Goal: Task Accomplishment & Management: Manage account settings

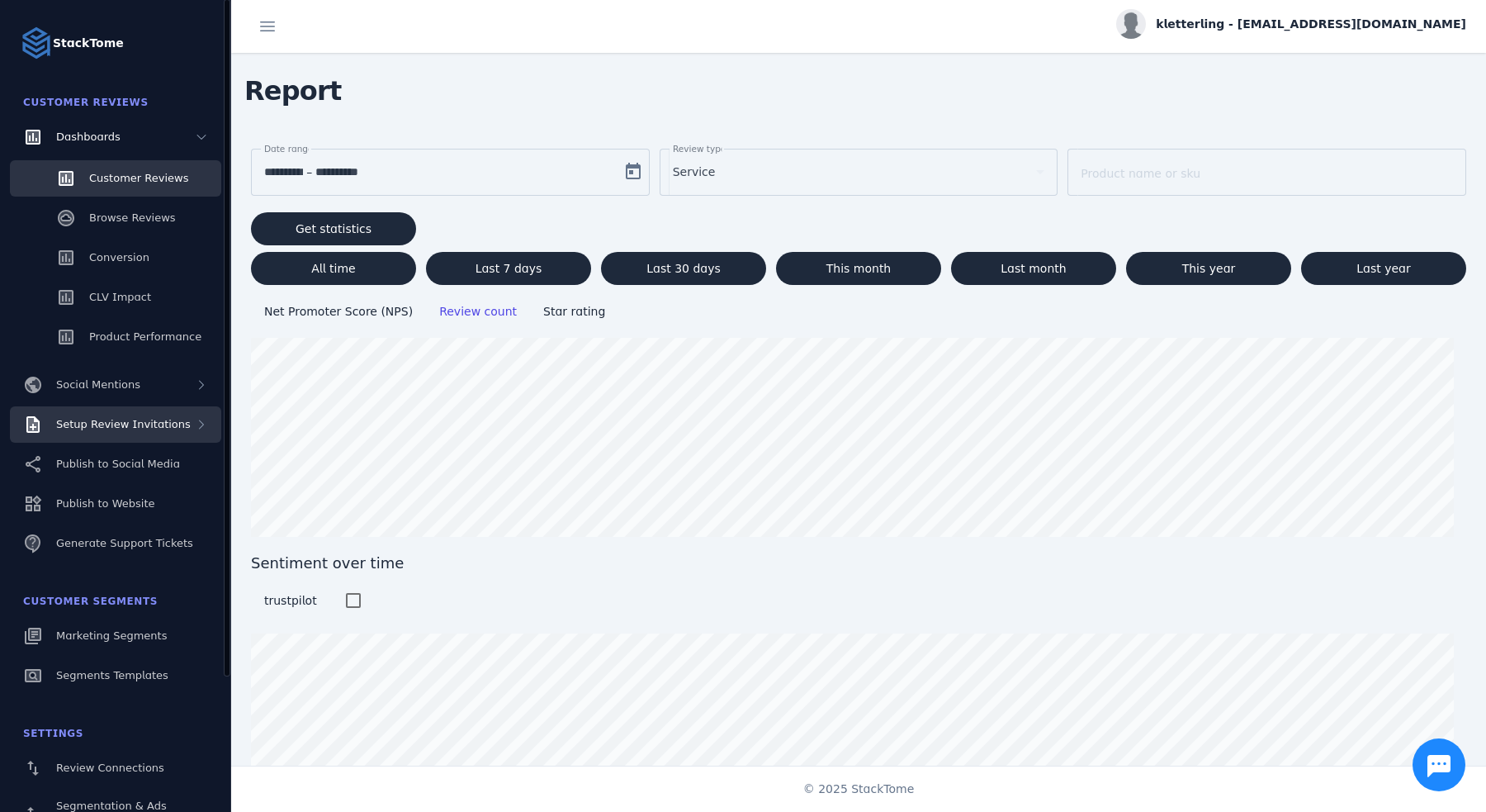
click at [142, 433] on div "Setup Review Invitations" at bounding box center [115, 425] width 211 height 37
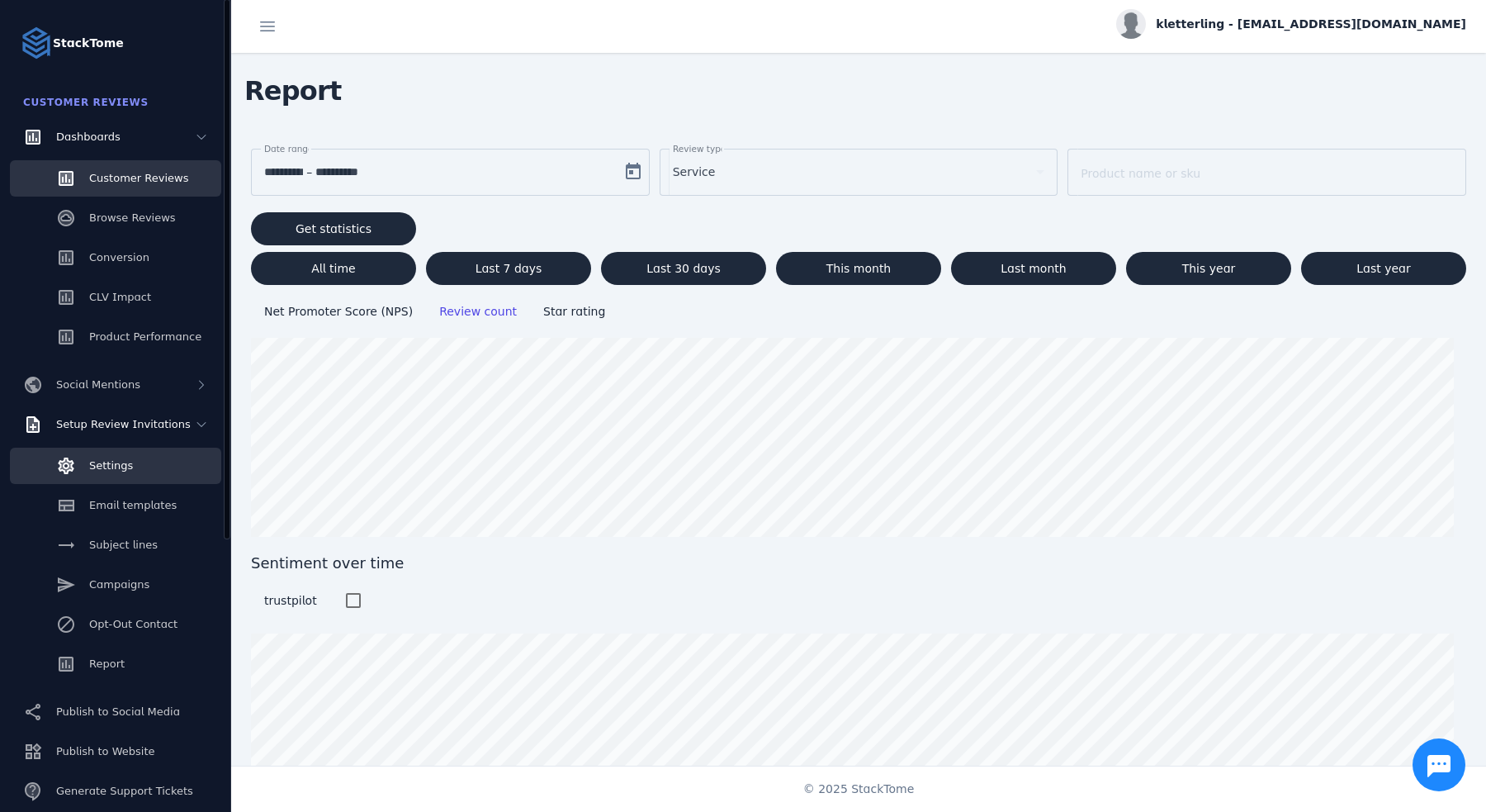
click at [132, 464] on link "Settings" at bounding box center [115, 466] width 211 height 37
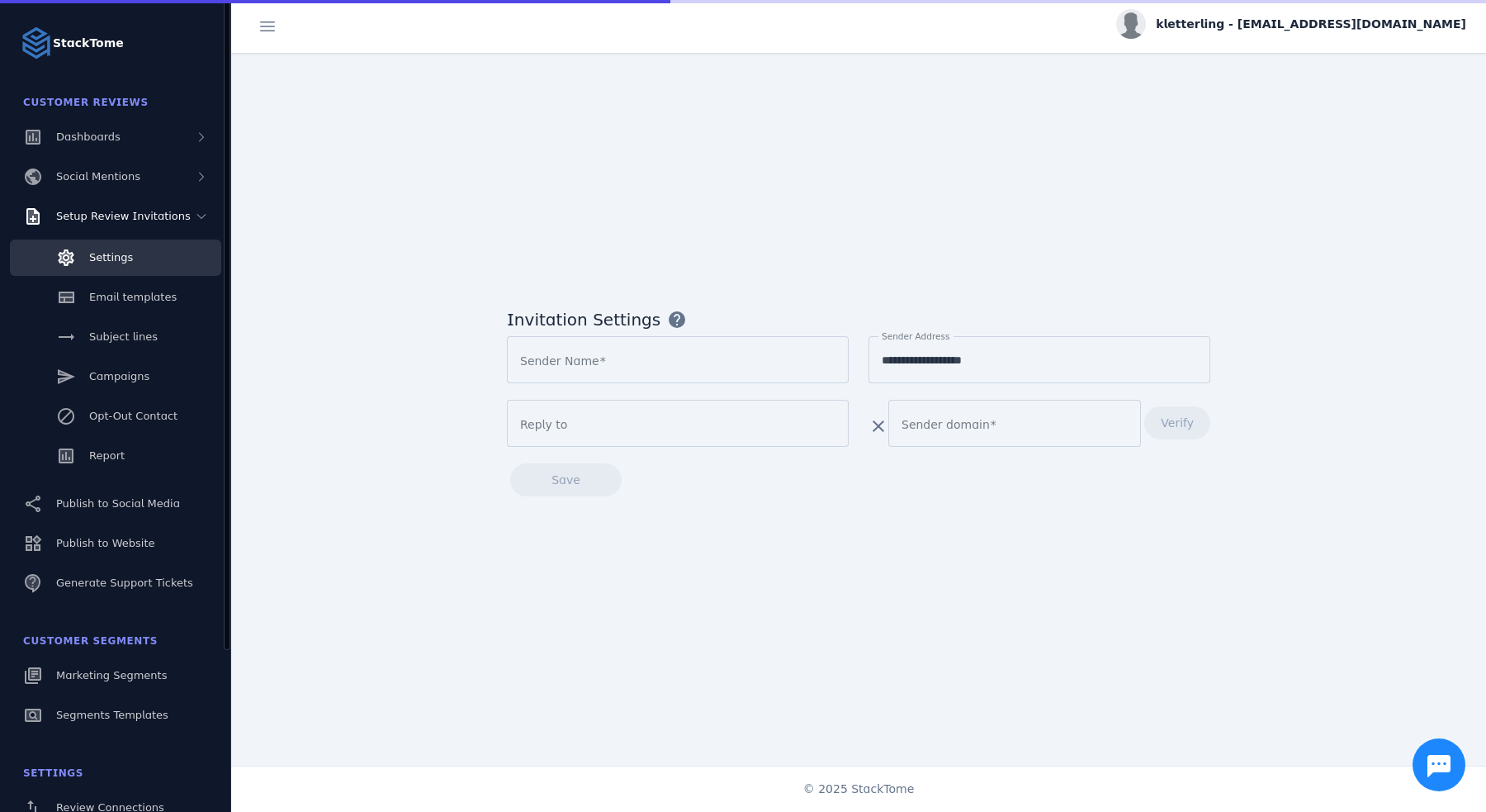
type input "**********"
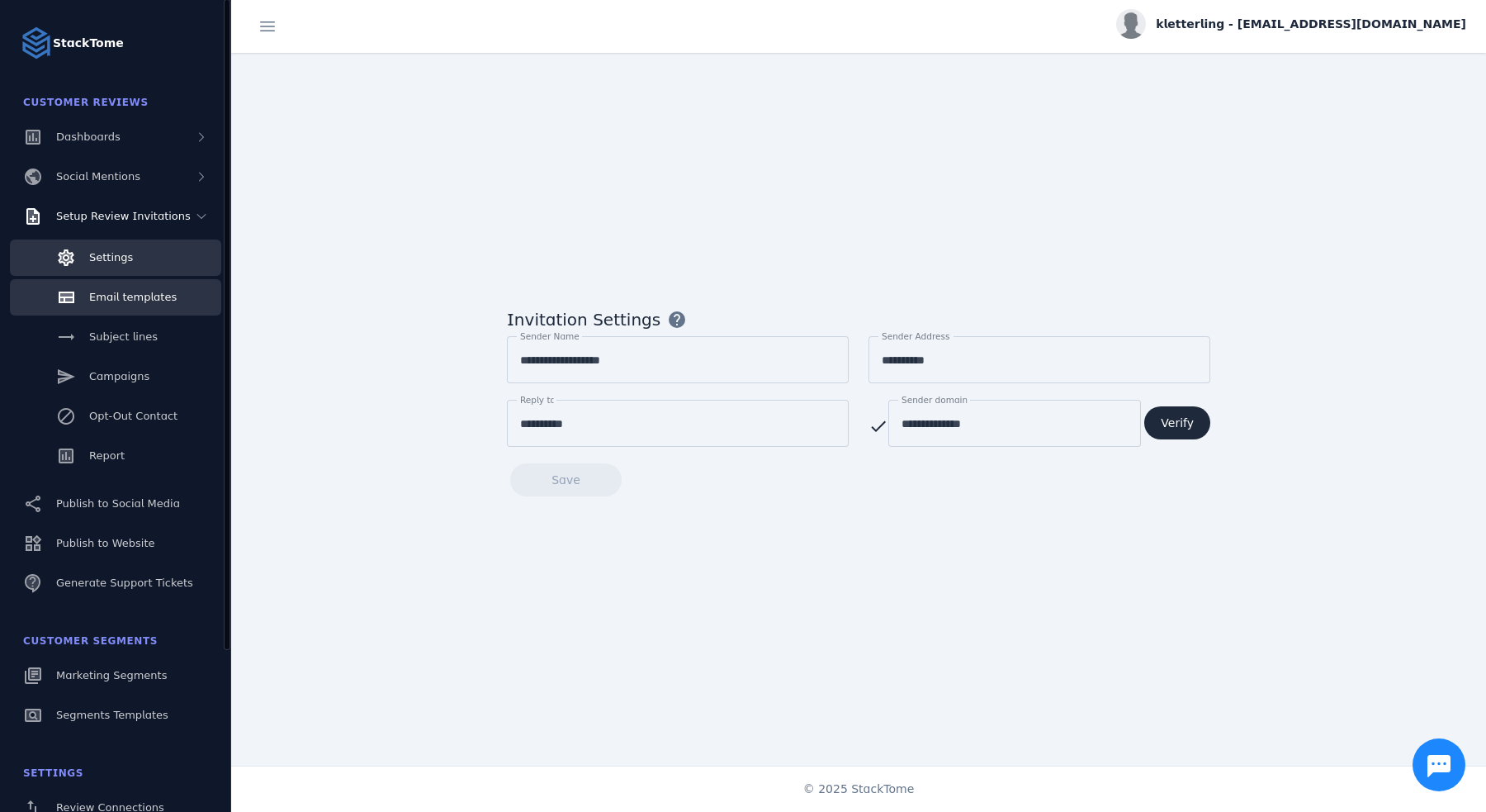
click at [137, 297] on span "Email templates" at bounding box center [132, 296] width 88 height 13
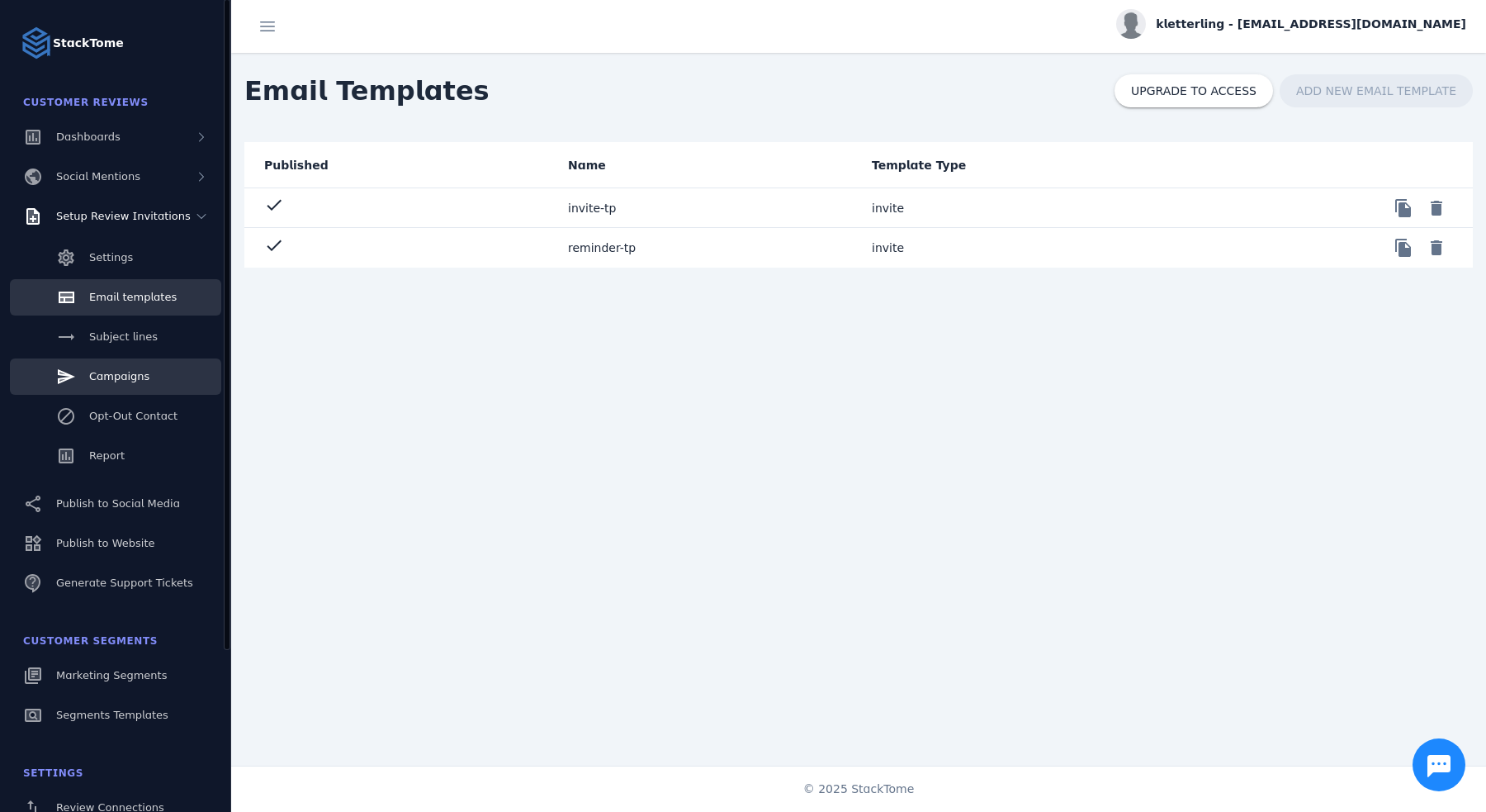
click at [133, 391] on link "Campaigns" at bounding box center [115, 377] width 211 height 37
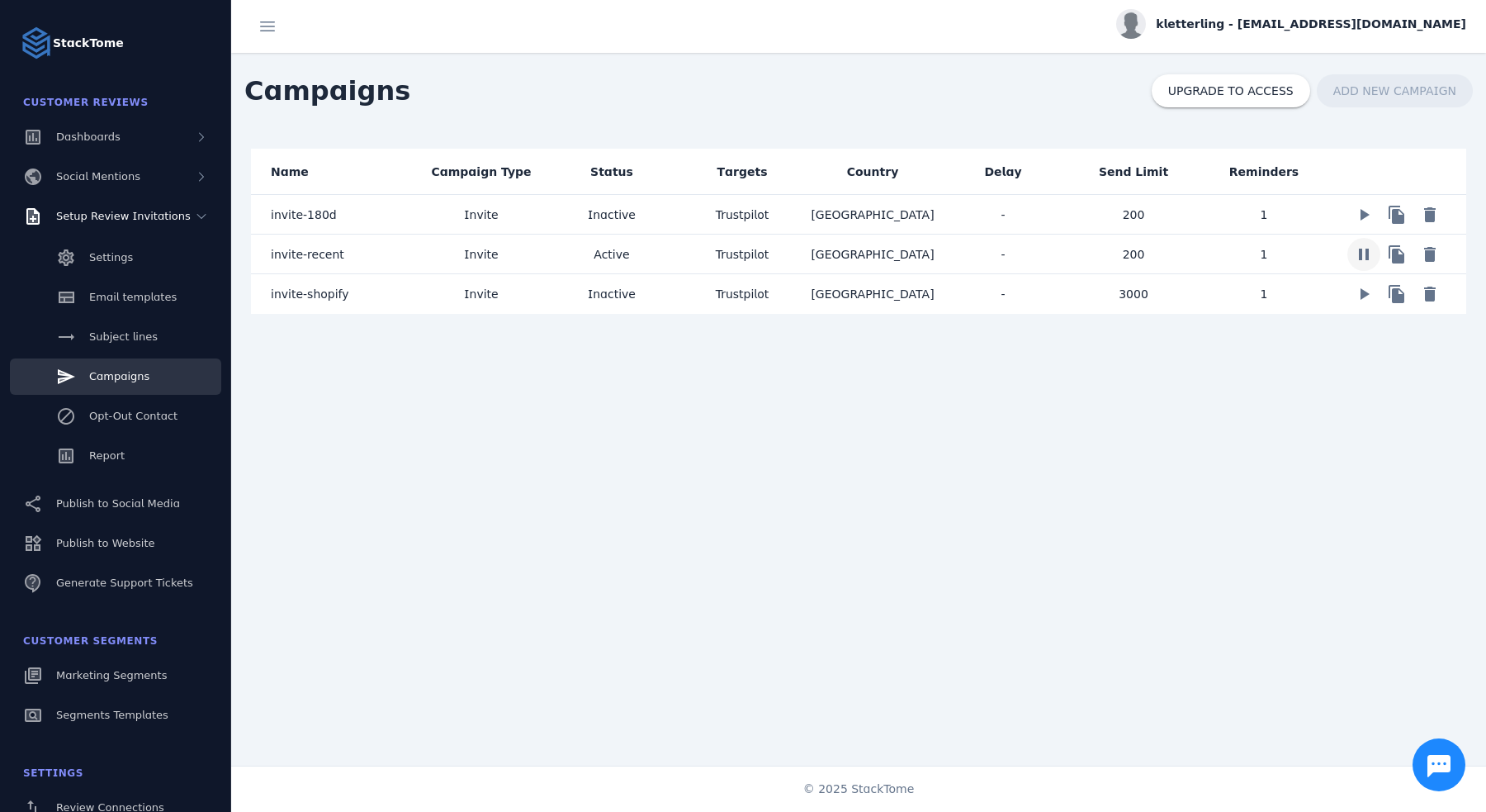
click at [1348, 250] on span at bounding box center [1363, 254] width 40 height 40
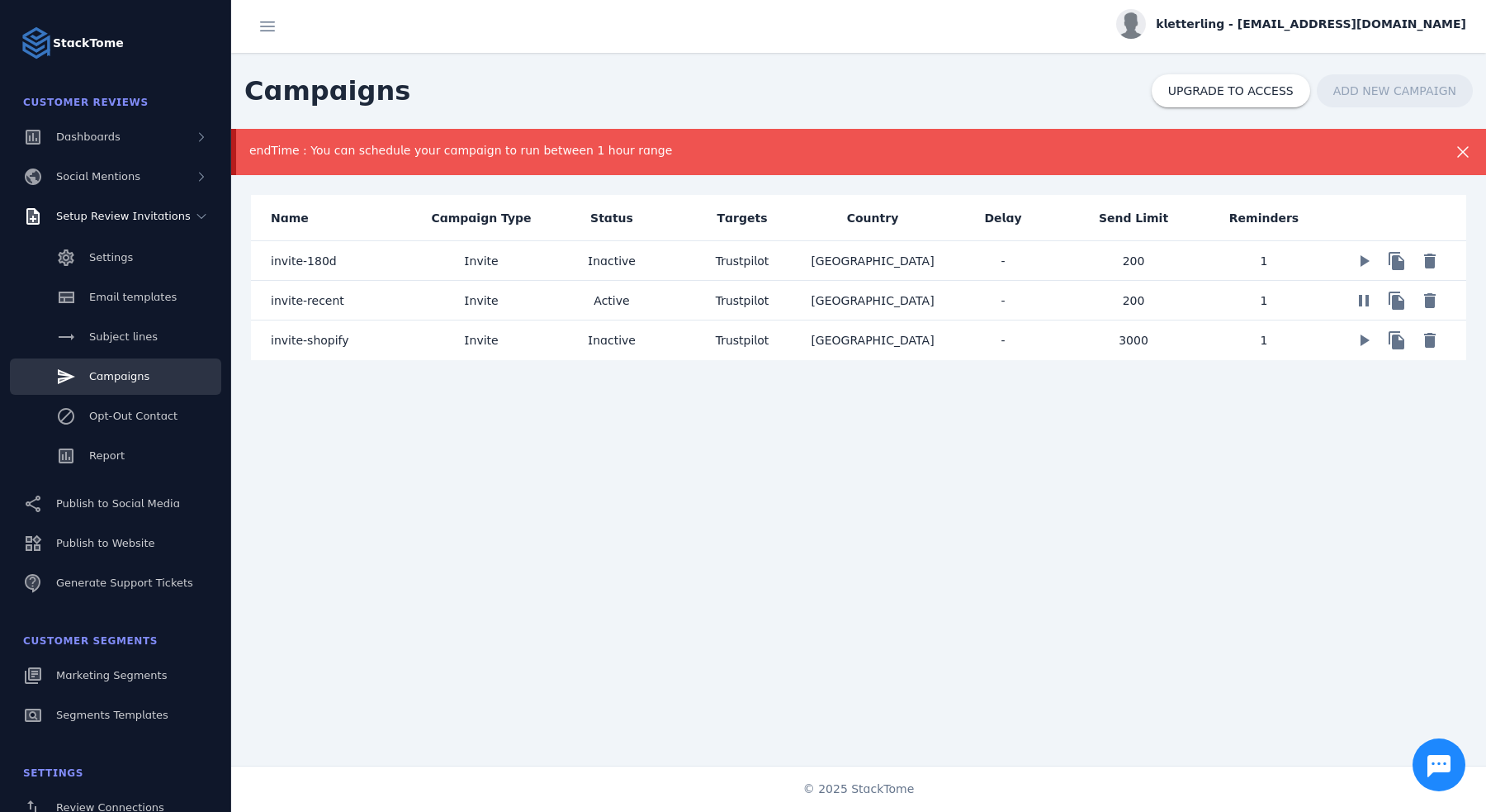
click at [978, 483] on div "endTime : You can schedule your campaign to run between 1 hour range Name Campa…" at bounding box center [858, 449] width 1255 height 641
click at [1349, 296] on span at bounding box center [1363, 300] width 40 height 40
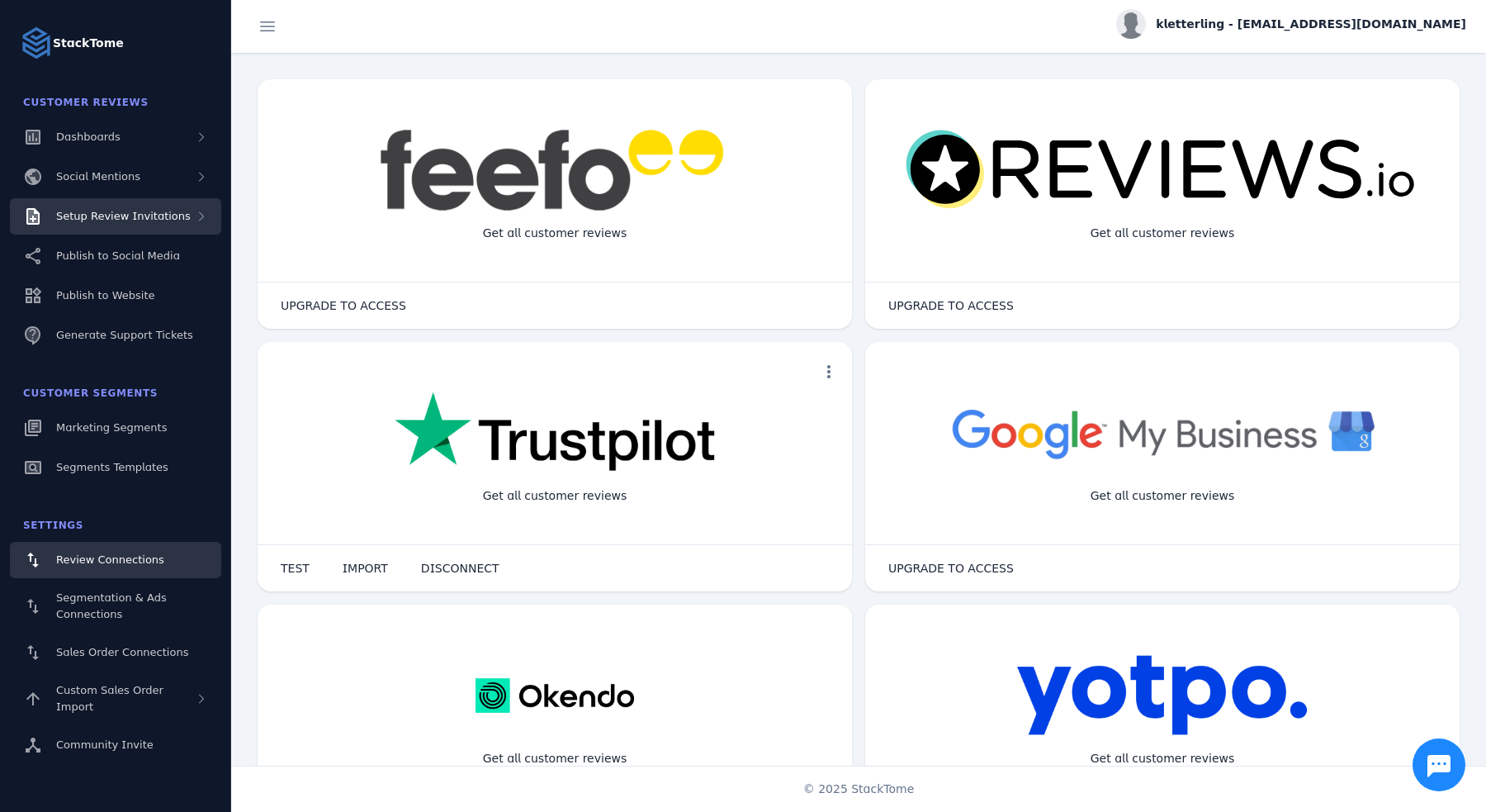
click at [162, 225] on div "Setup Review Invitations" at bounding box center [115, 216] width 211 height 37
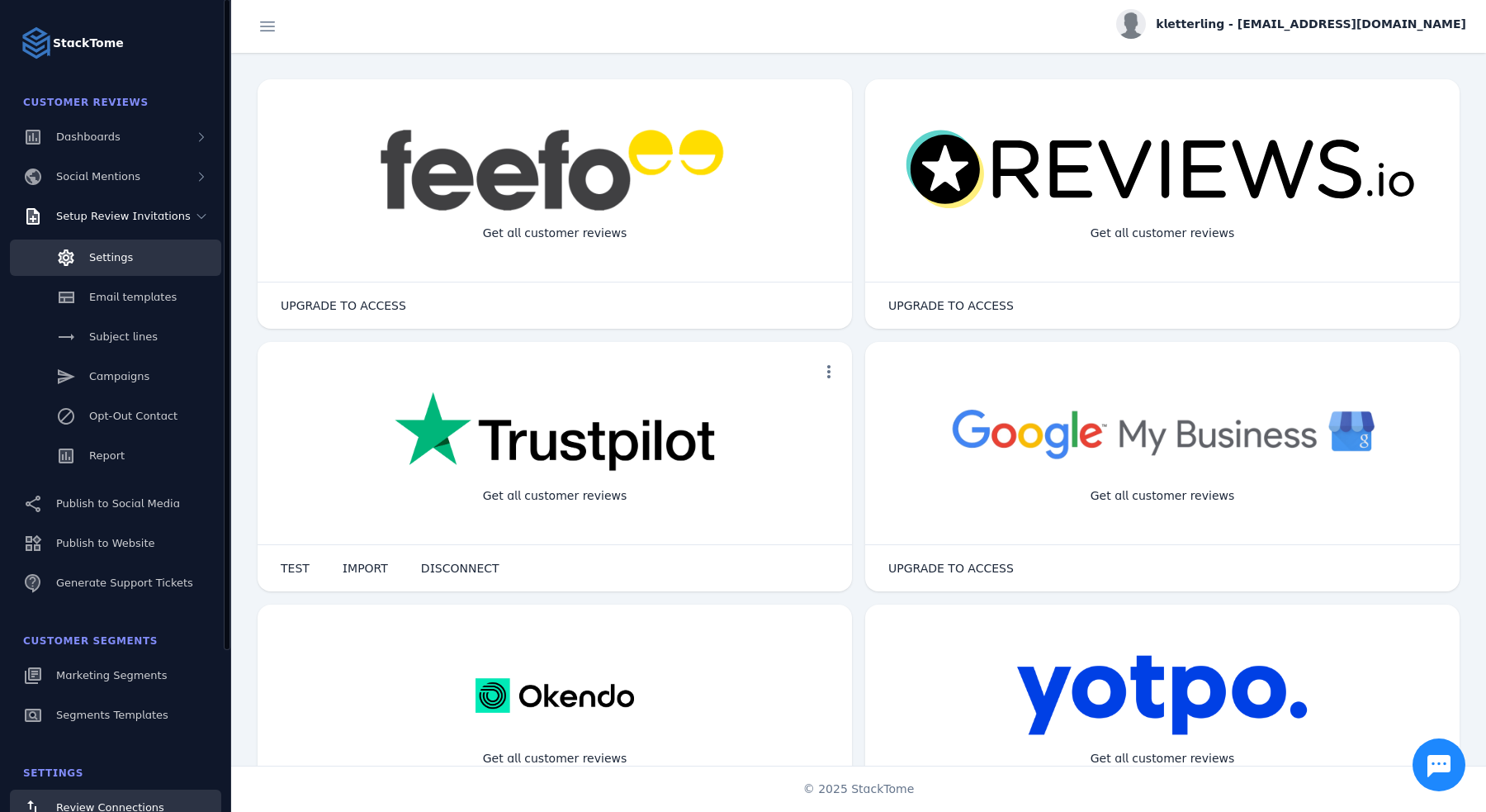
click at [132, 266] on link "Settings" at bounding box center [115, 258] width 211 height 37
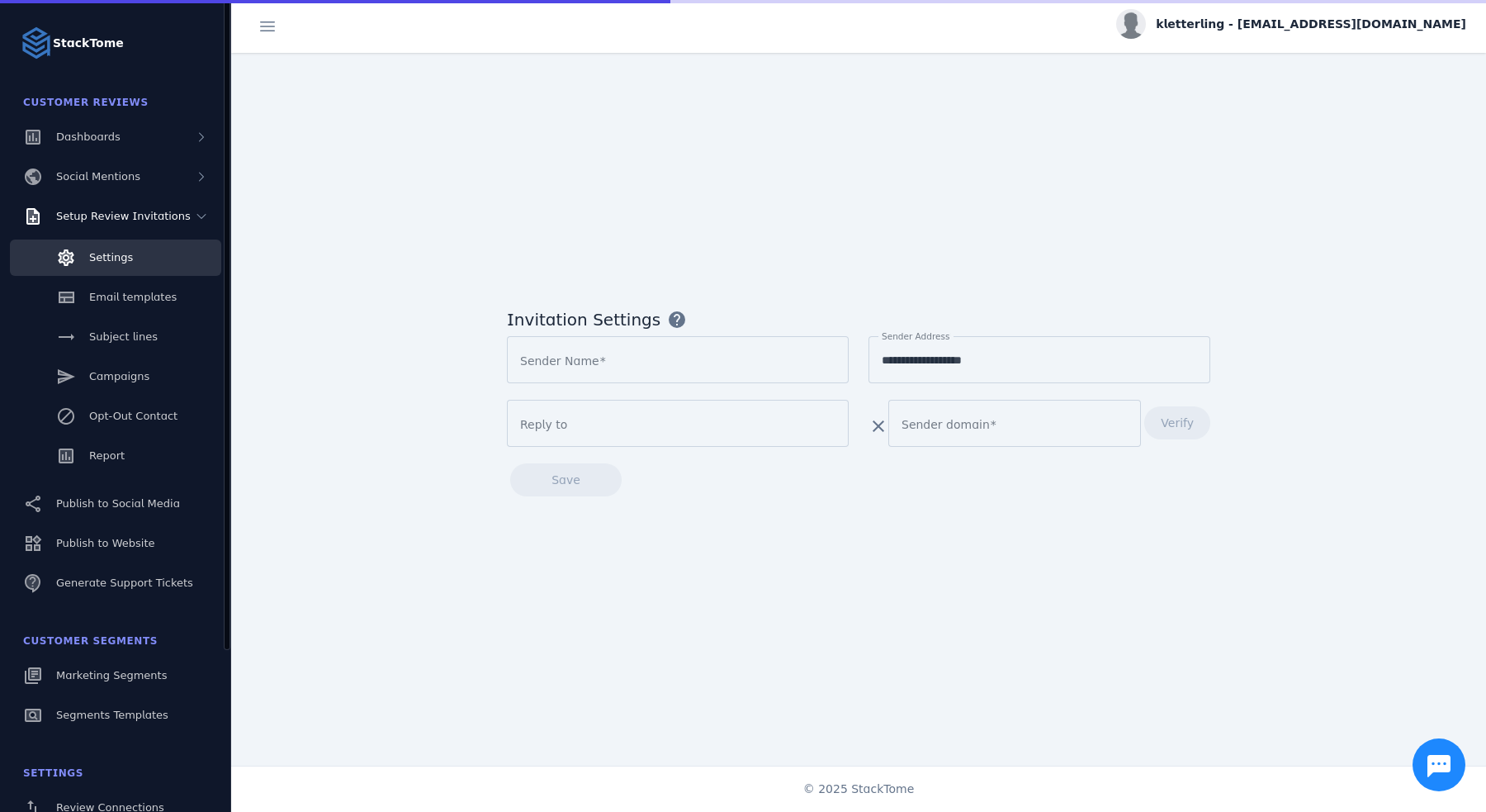
type input "**********"
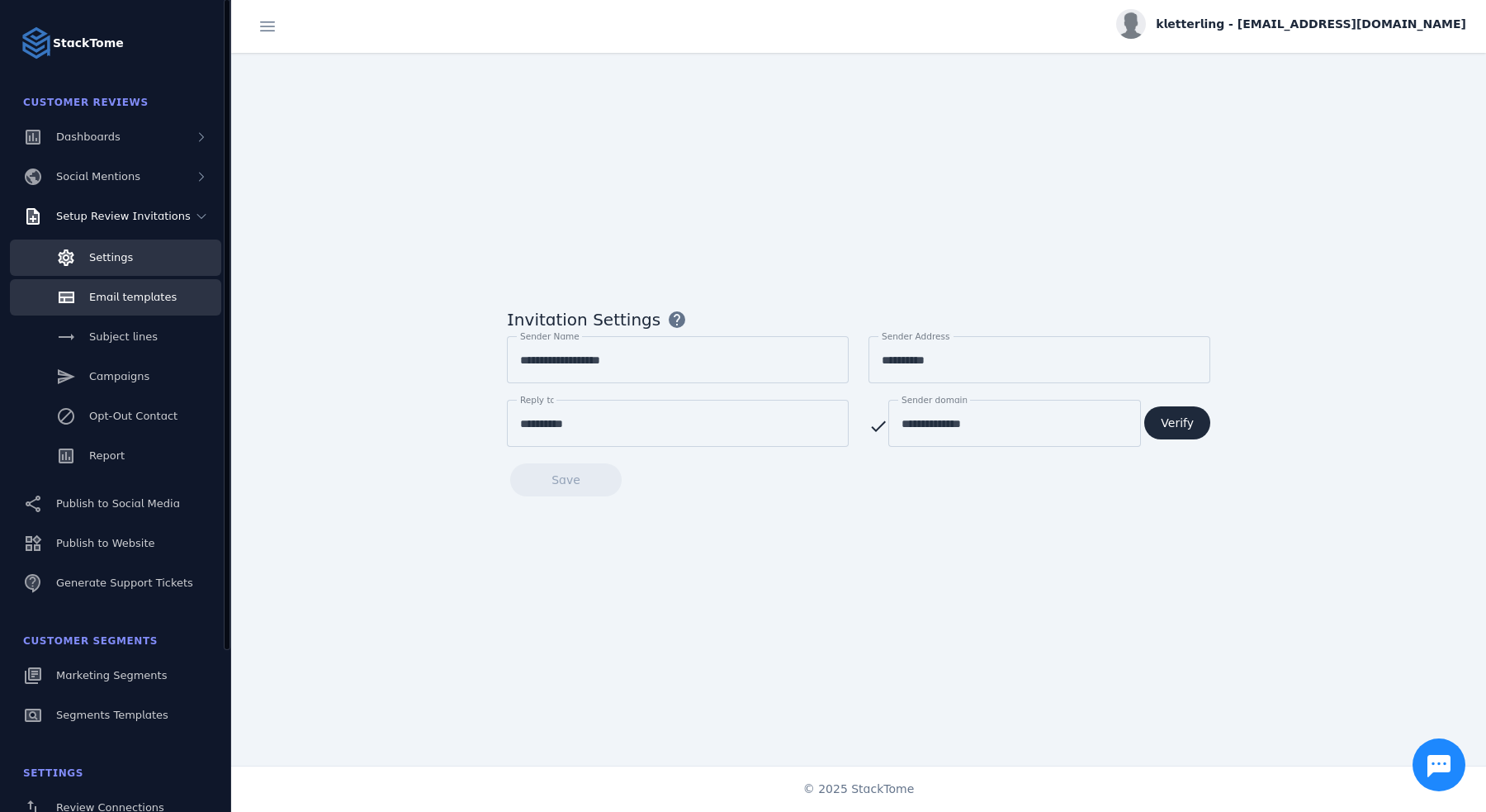
click at [118, 293] on span "Email templates" at bounding box center [132, 296] width 88 height 13
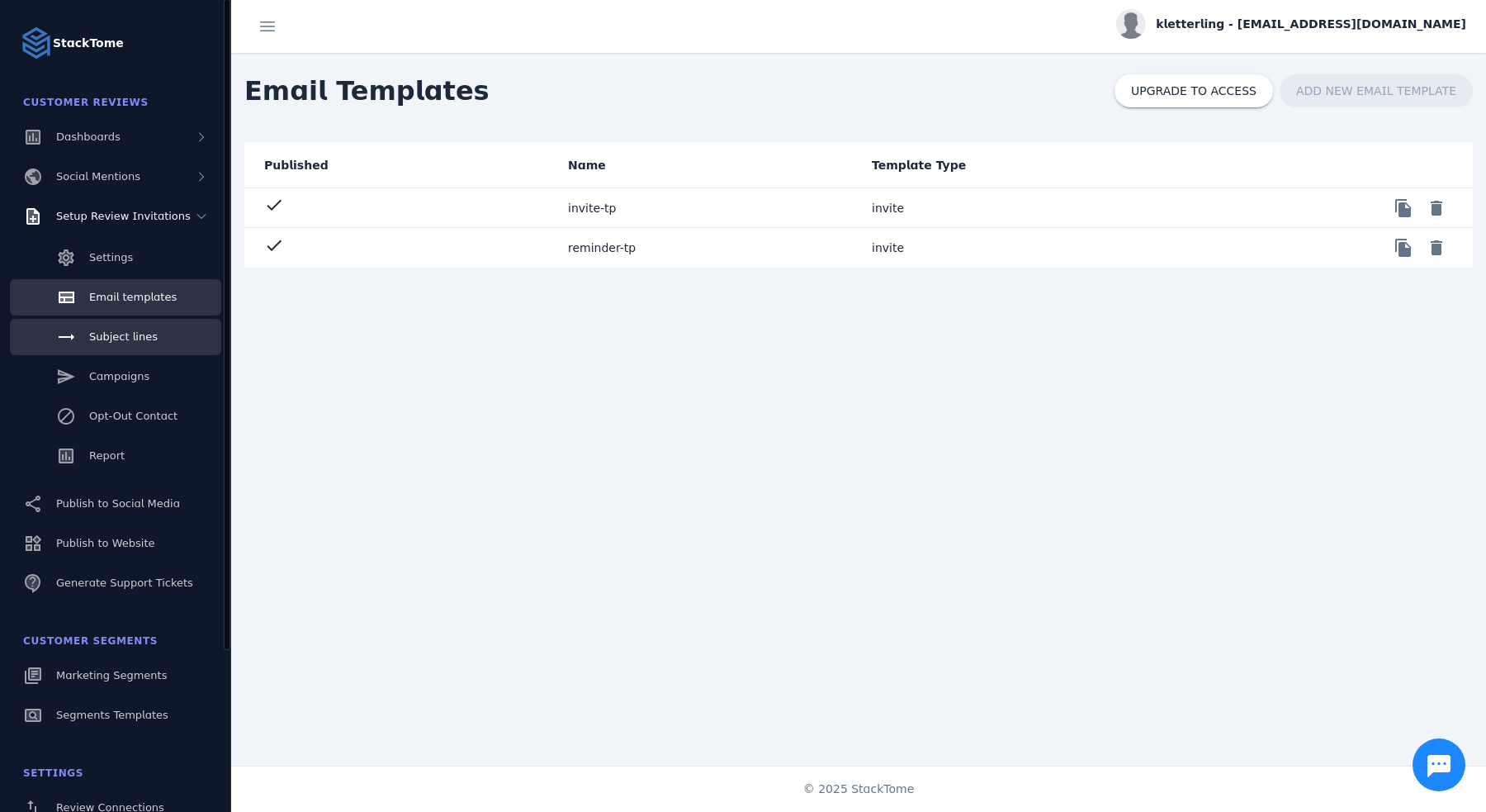
click at [134, 334] on span "Subject lines" at bounding box center [123, 336] width 69 height 13
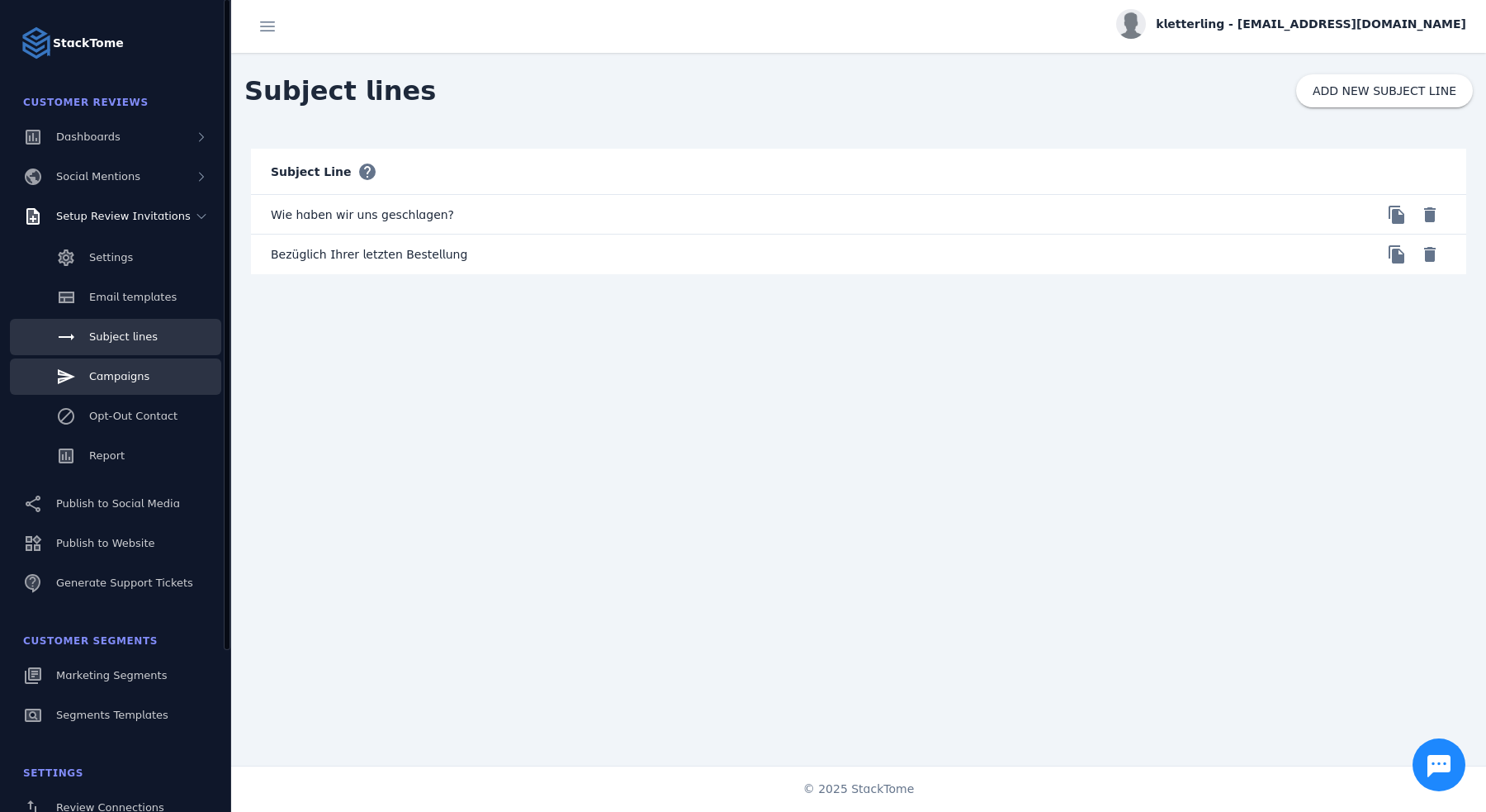
click at [128, 374] on span "Campaigns" at bounding box center [119, 376] width 60 height 13
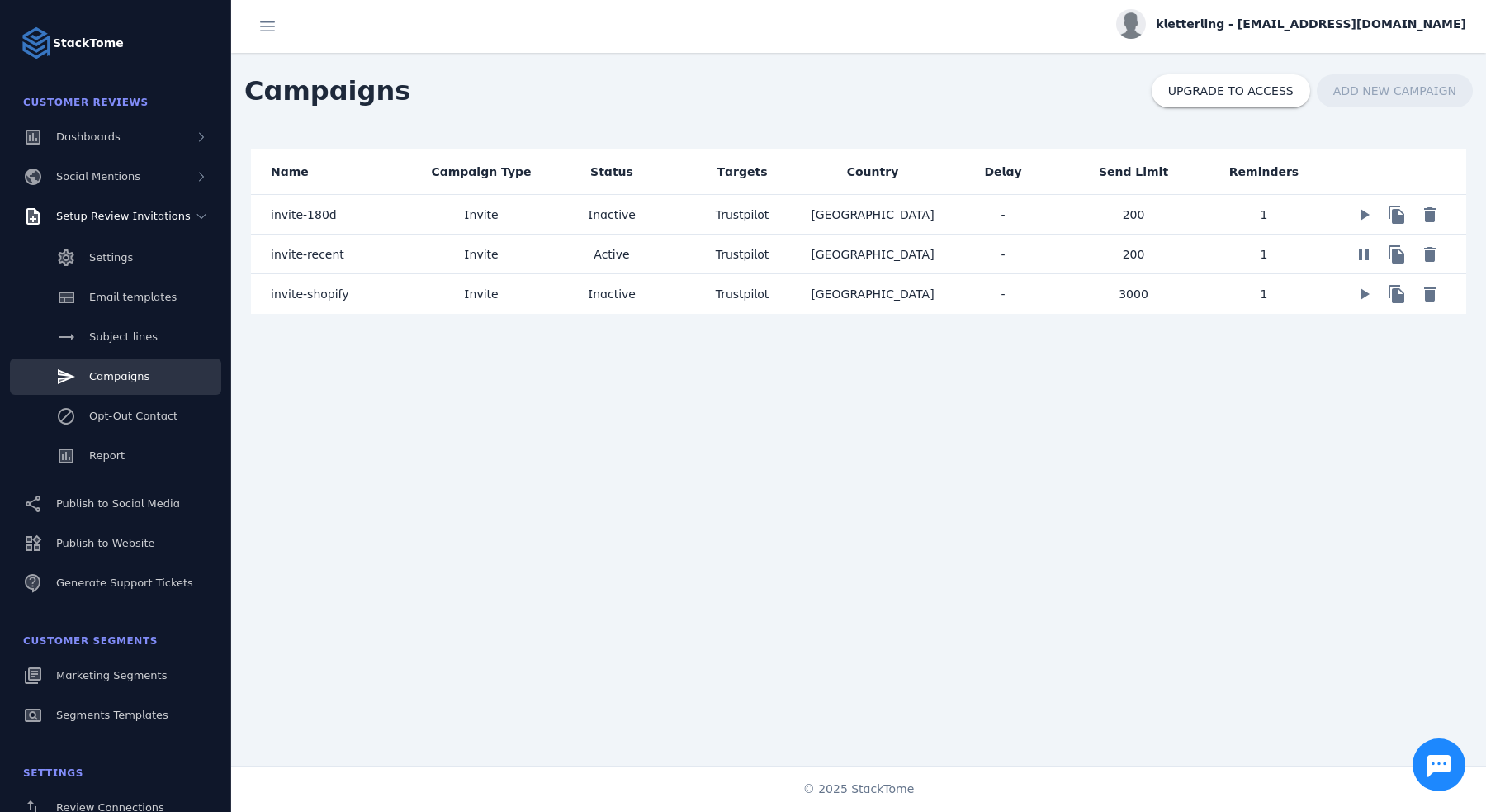
click at [294, 249] on span "invite-recent" at bounding box center [308, 254] width 73 height 20
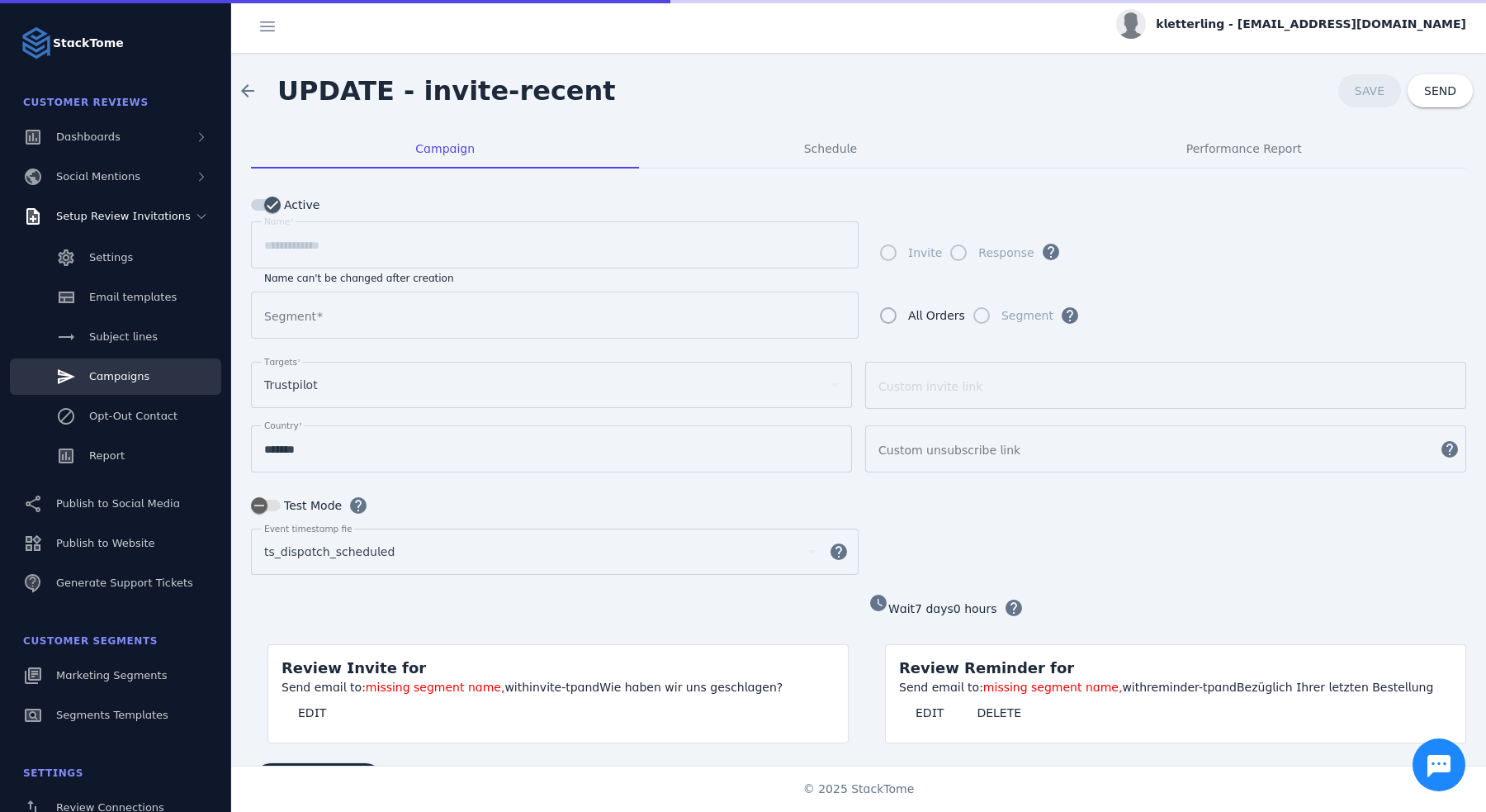
type input "**********"
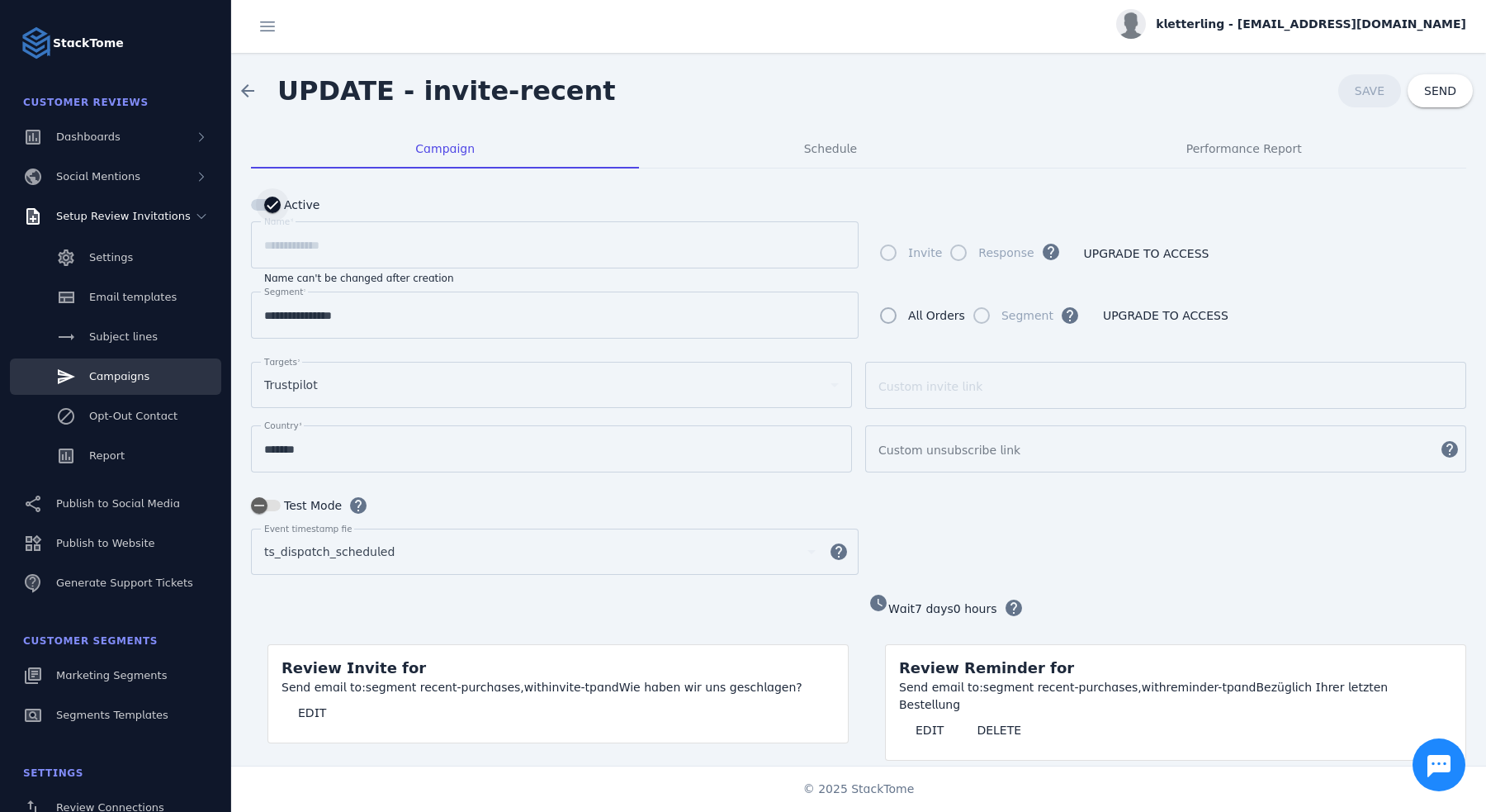
click at [266, 210] on icon "button" at bounding box center [272, 204] width 14 height 14
click at [1312, 105] on div "arrow_back UPDATE - invite-recent SAVE SEND" at bounding box center [858, 91] width 1255 height 76
click at [1355, 94] on span "SAVE" at bounding box center [1369, 91] width 30 height 14
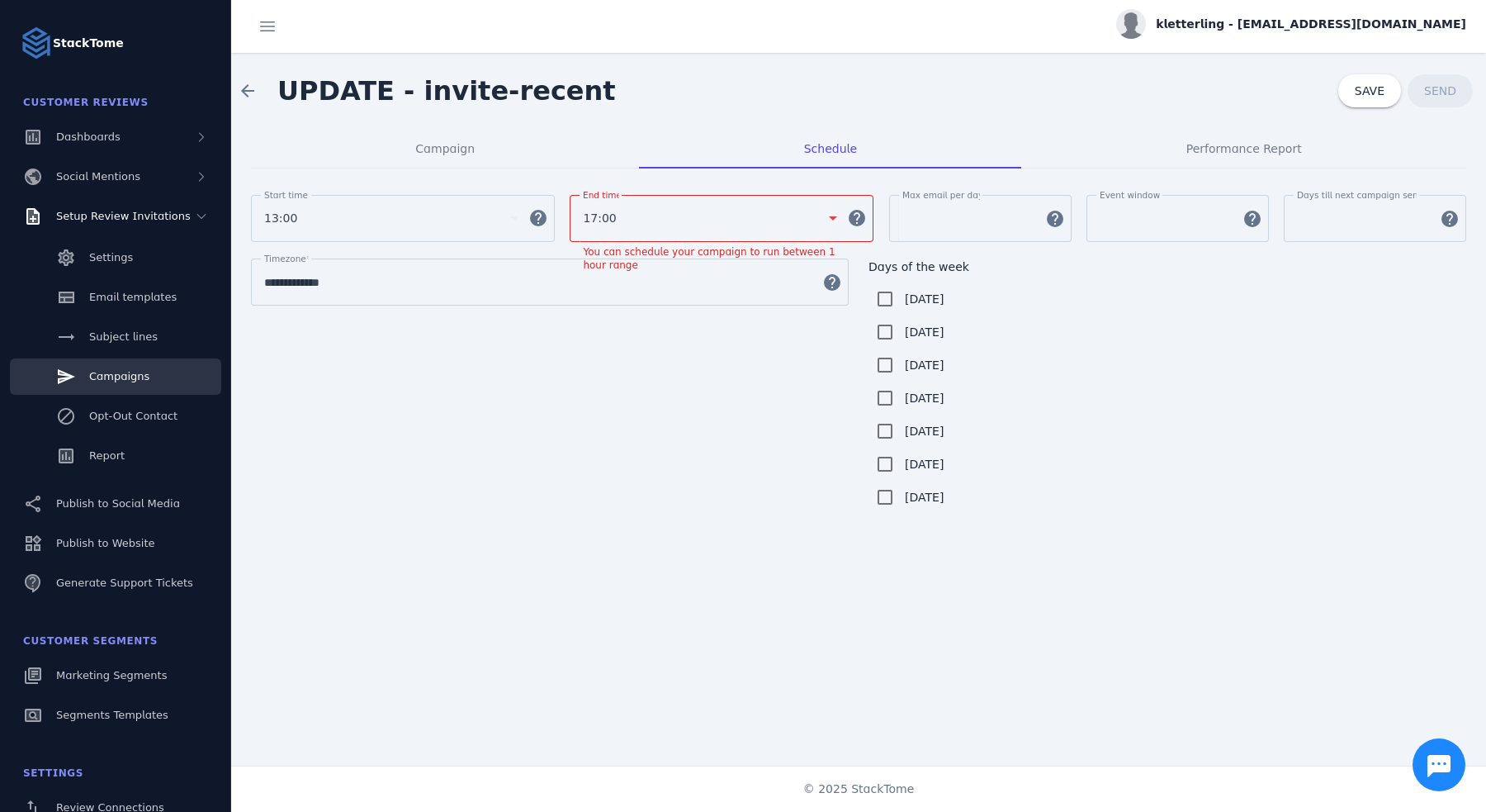
click at [602, 216] on span "17:00" at bounding box center [600, 218] width 33 height 20
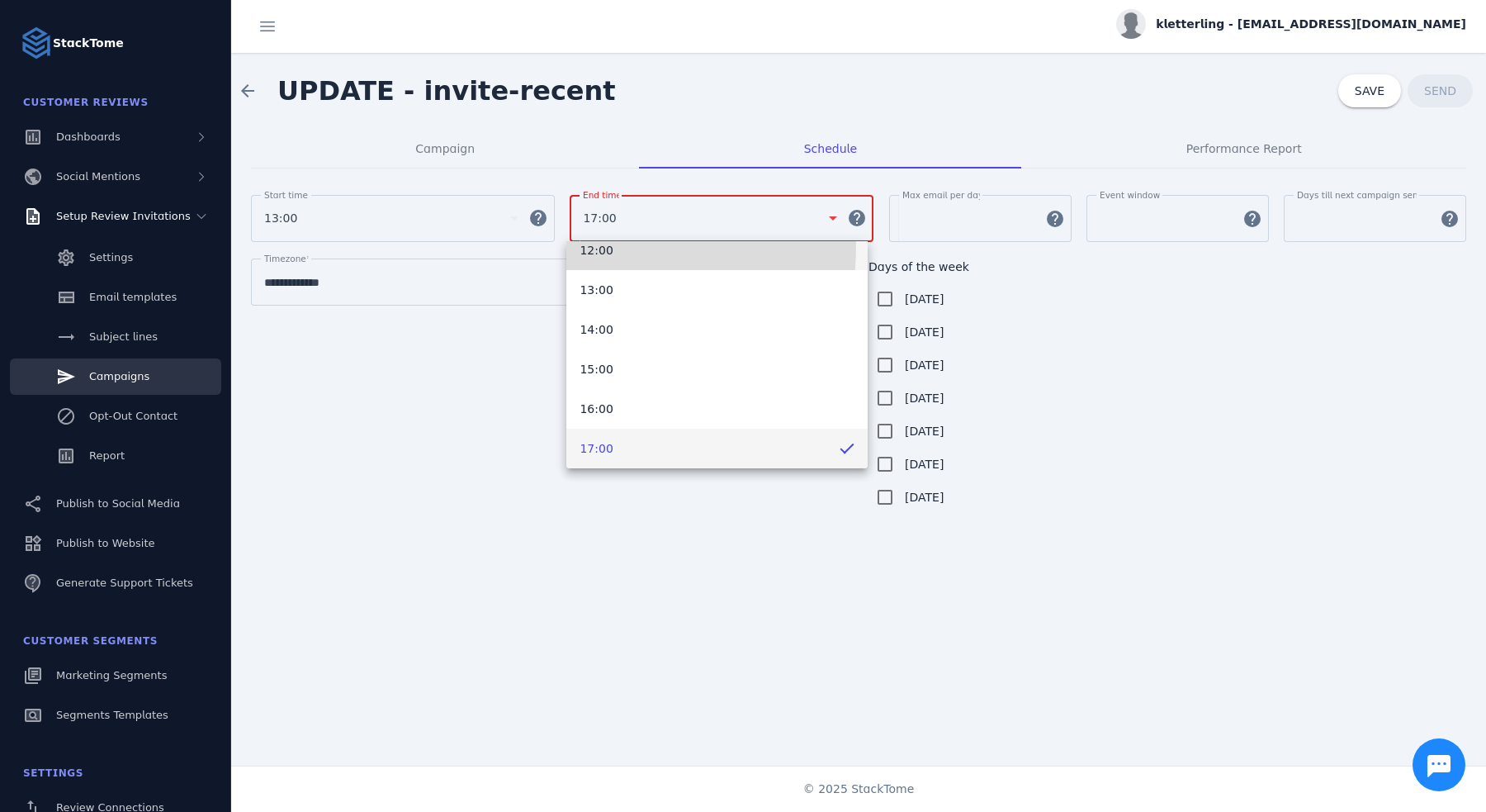
click at [608, 247] on span "12:00" at bounding box center [596, 250] width 33 height 20
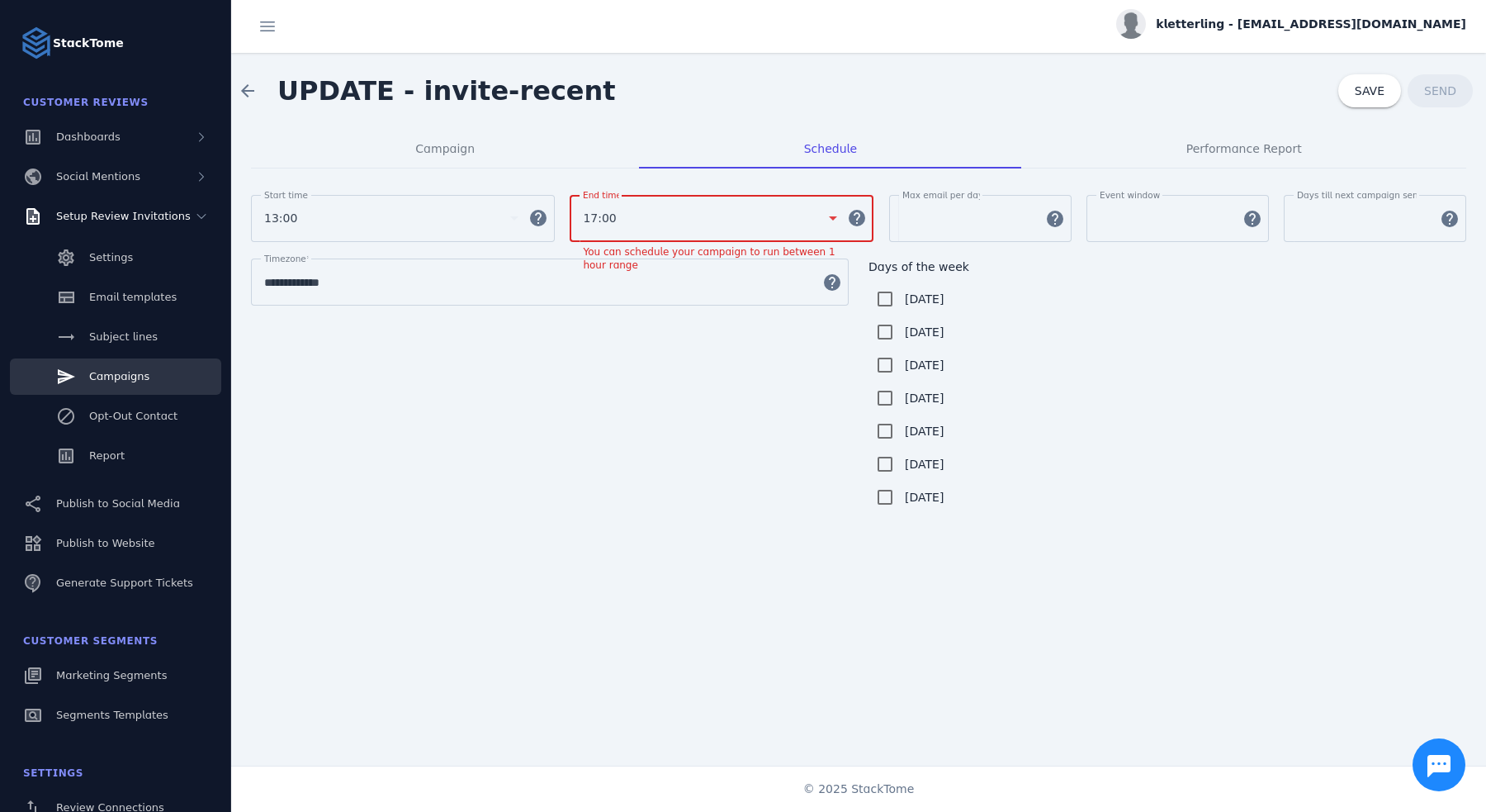
scroll to position [482, 0]
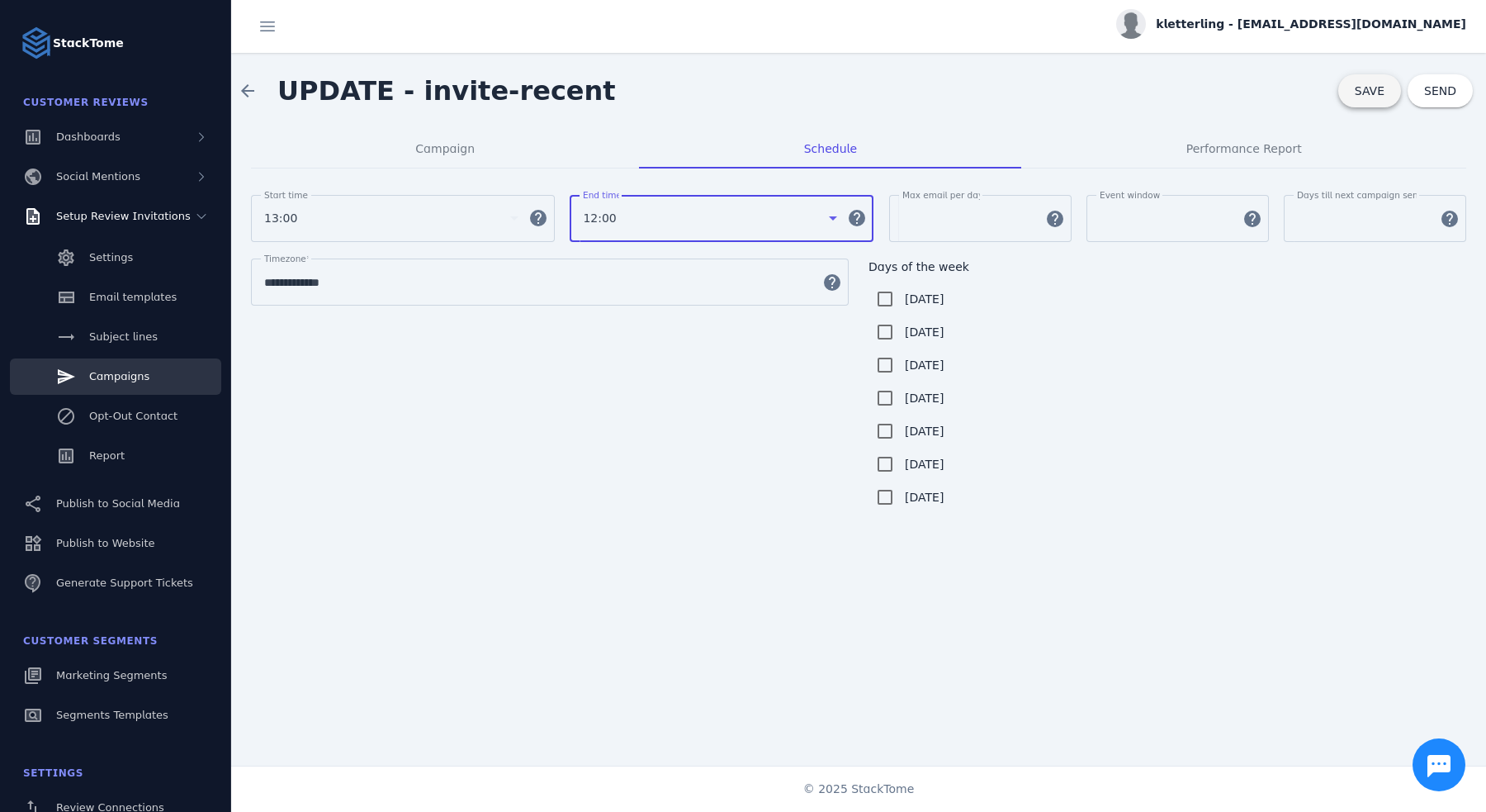
click at [1356, 90] on span "SAVE" at bounding box center [1369, 91] width 30 height 14
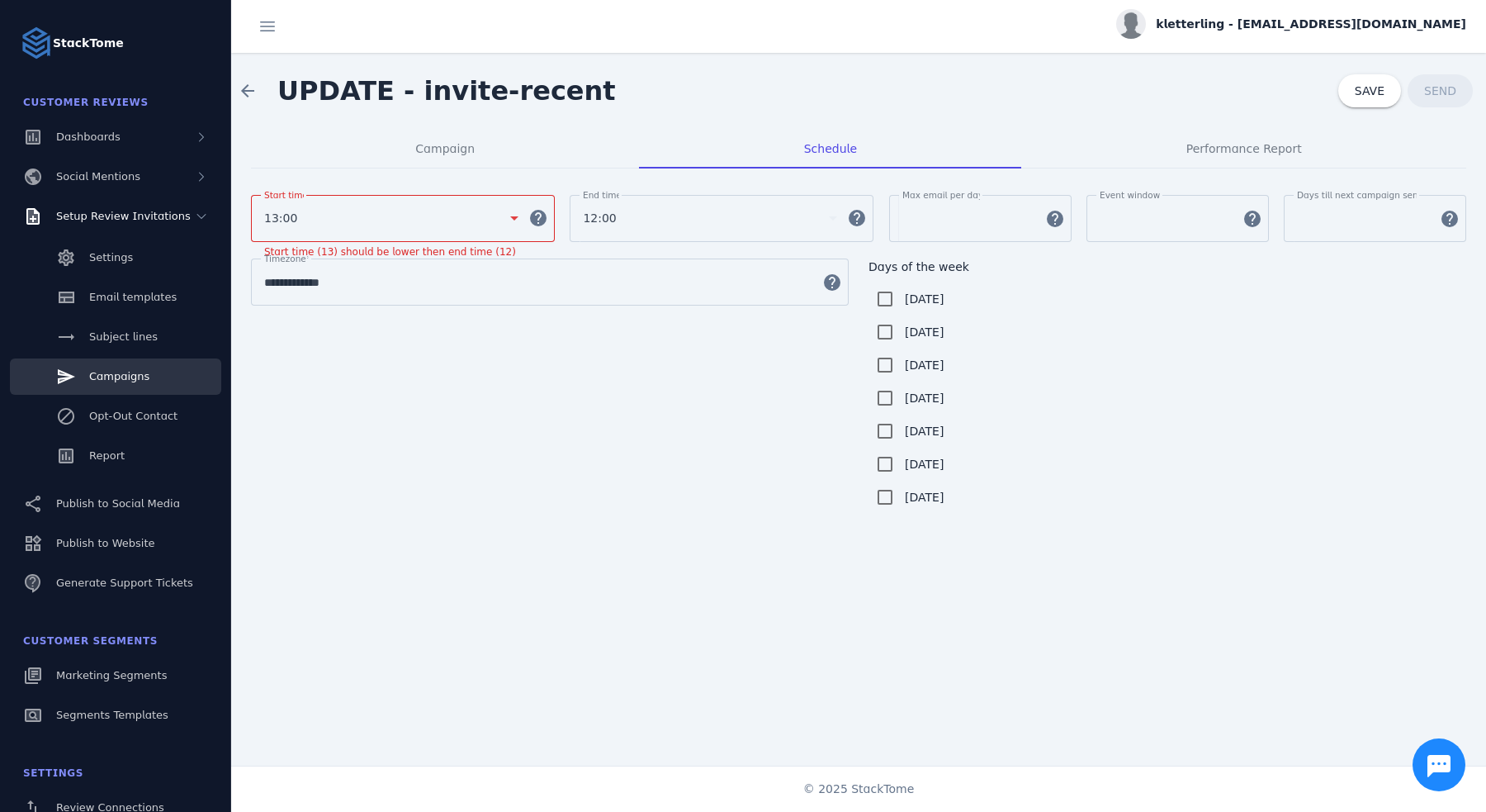
click at [449, 213] on div "13:00" at bounding box center [384, 218] width 239 height 20
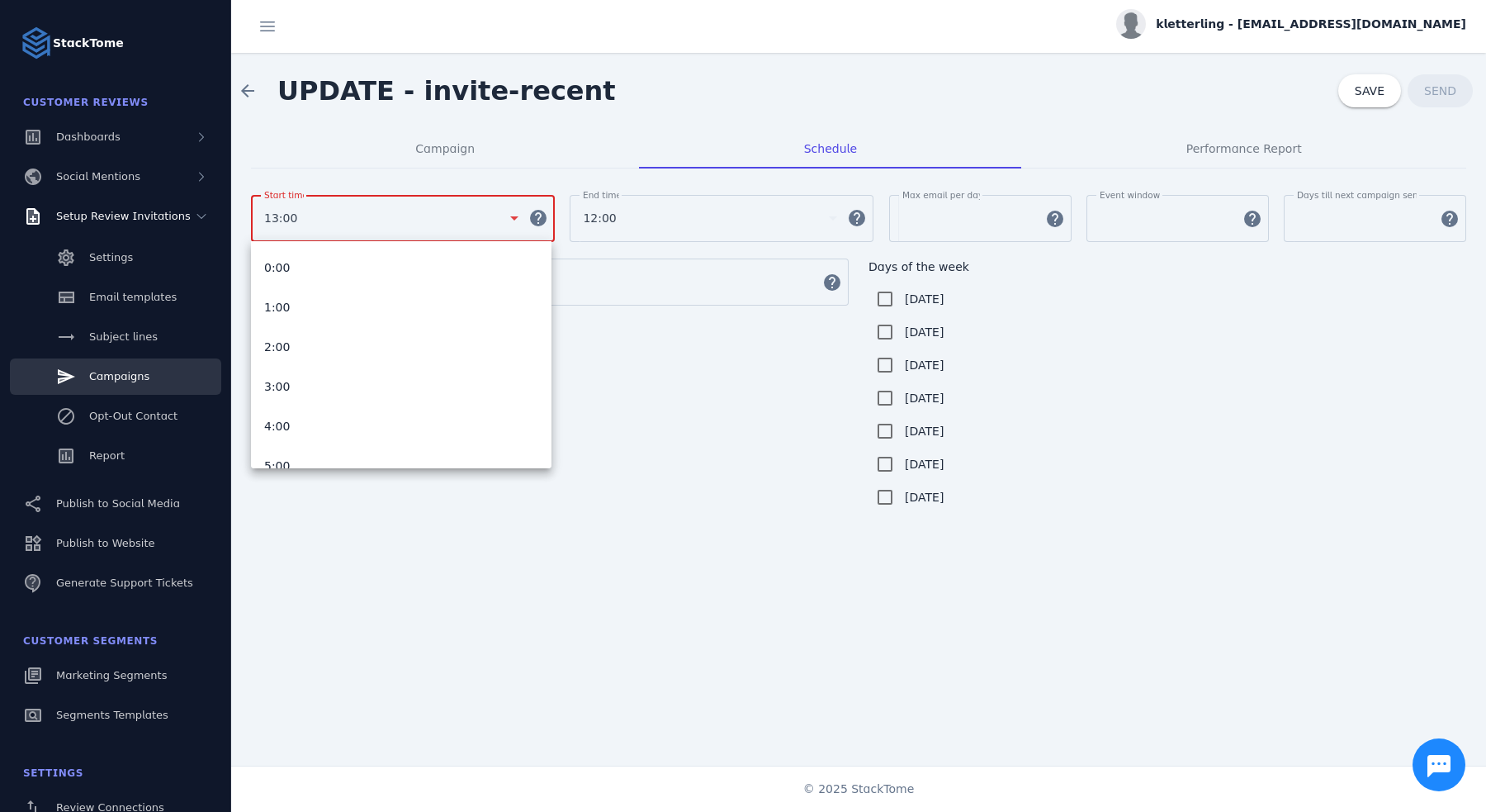
scroll to position [334, 0]
click at [315, 372] on mat-option "11:00" at bounding box center [401, 369] width 300 height 40
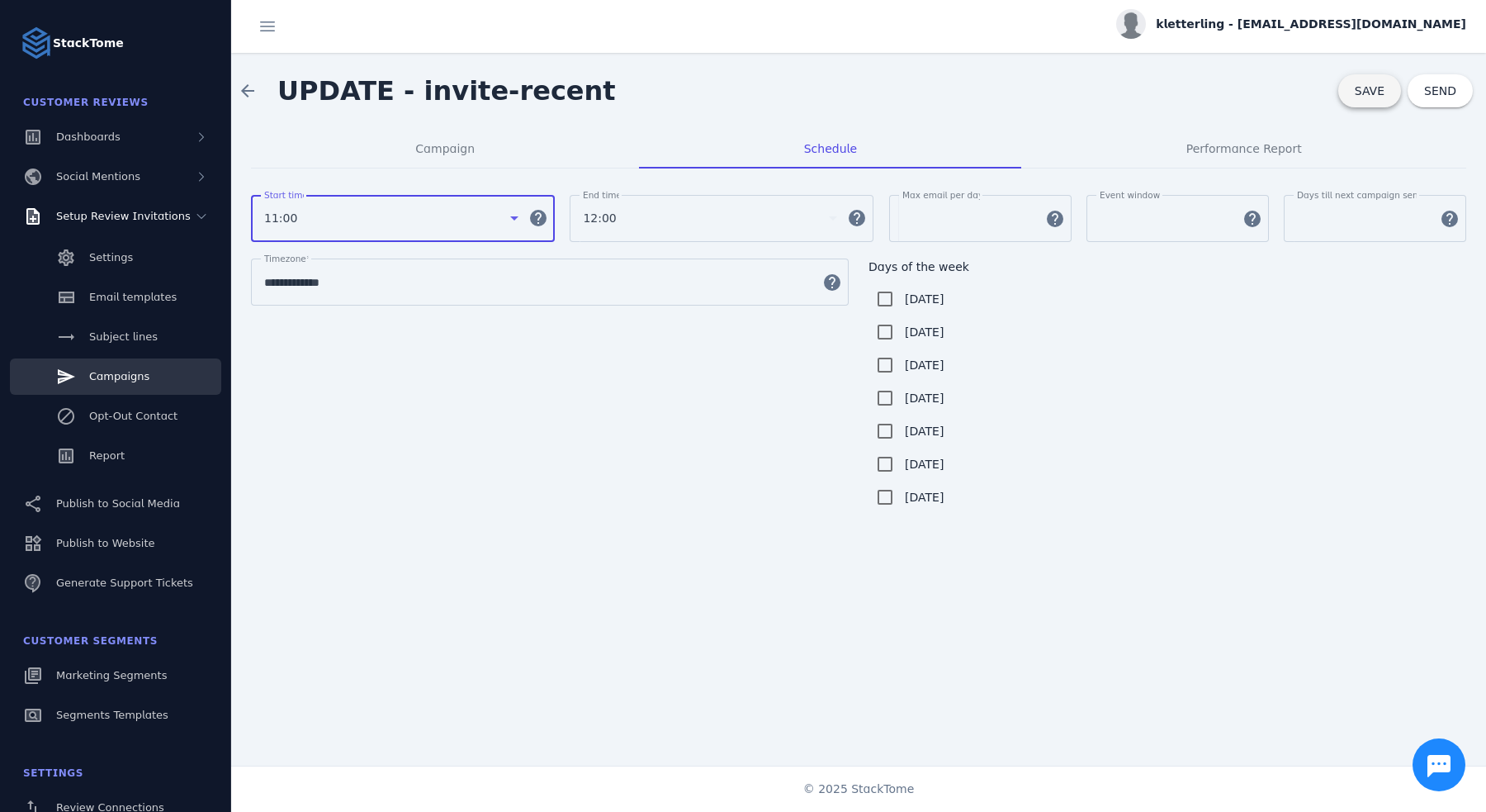
click at [1373, 109] on span at bounding box center [1369, 91] width 63 height 40
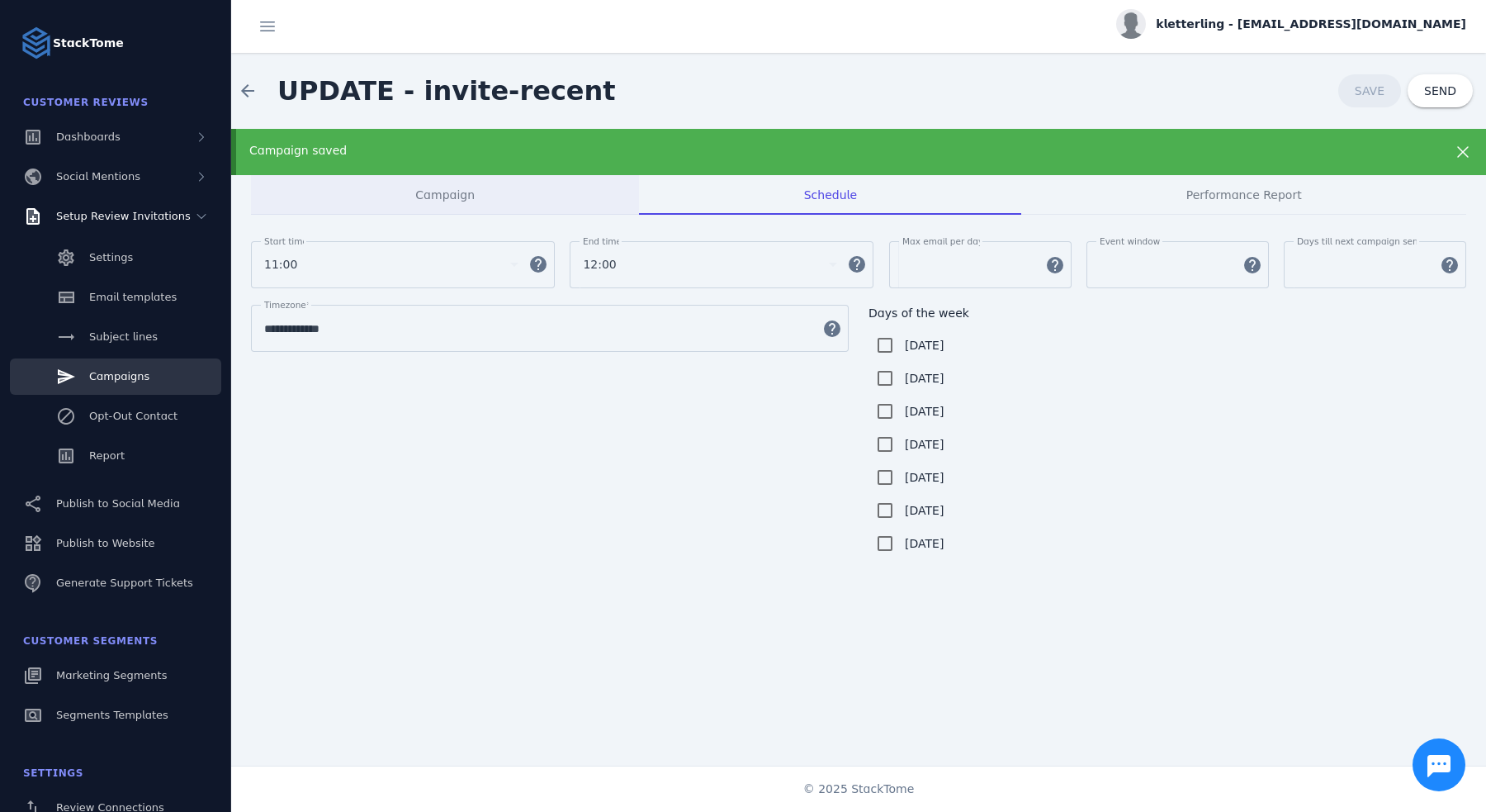
click at [448, 175] on span "Campaign" at bounding box center [445, 194] width 60 height 40
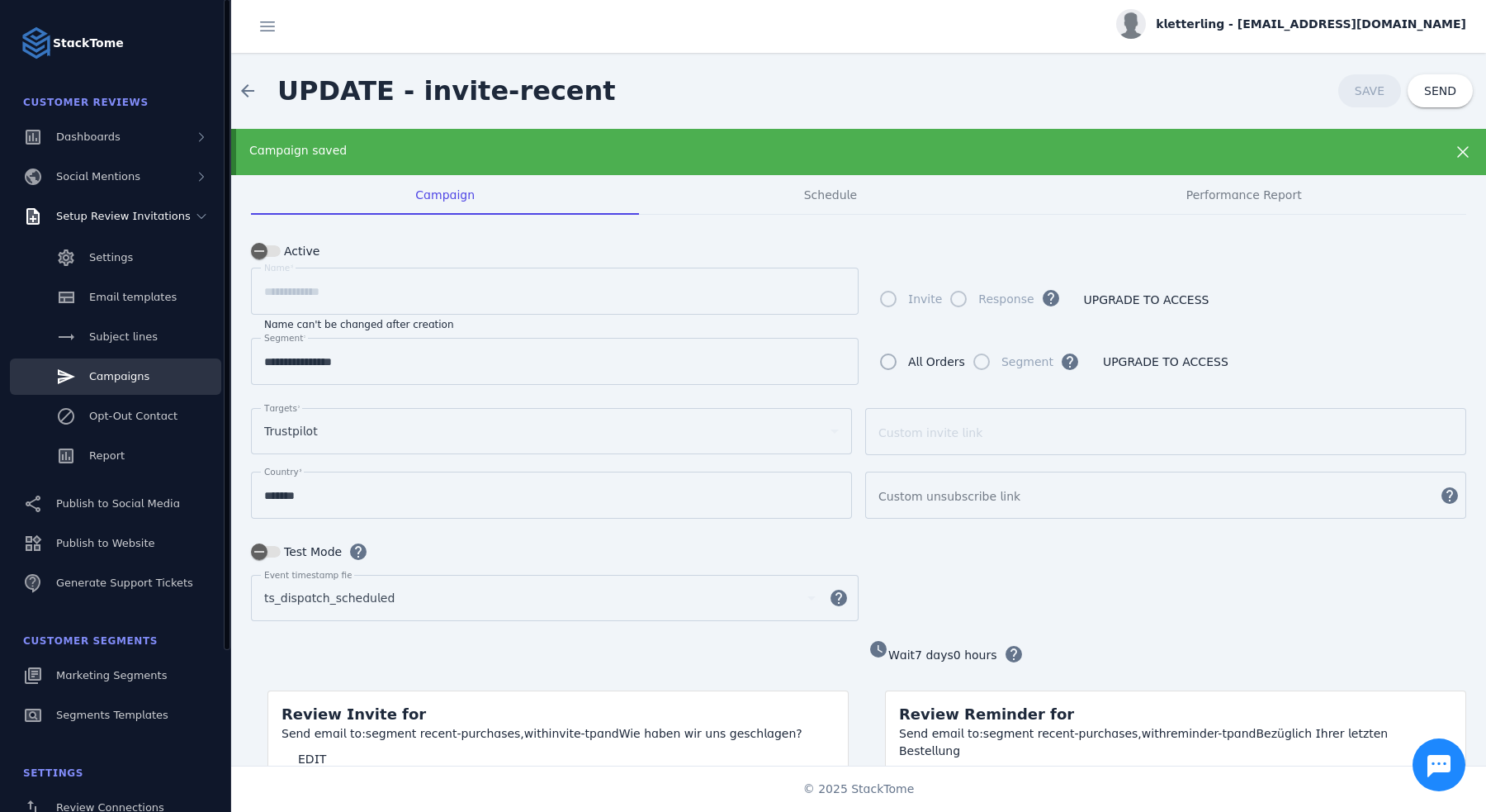
click at [121, 384] on div "Campaigns" at bounding box center [119, 376] width 60 height 16
